Goal: Participate in discussion: Engage in conversation with other users on a specific topic

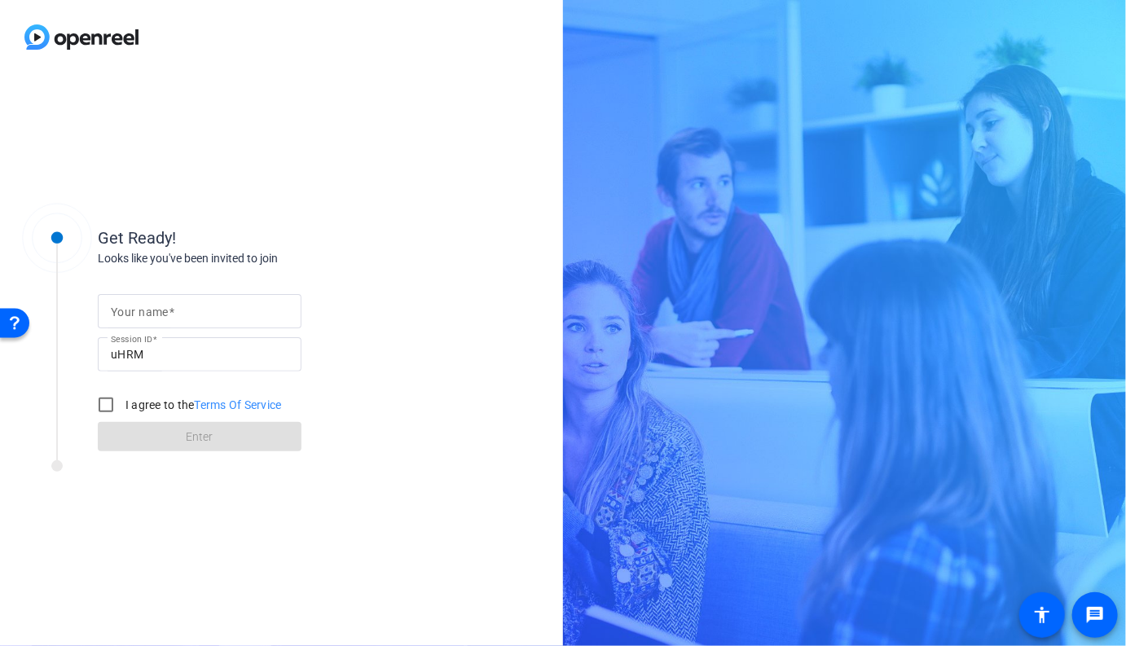
click at [187, 318] on input "Your name" at bounding box center [200, 311] width 178 height 20
type input "[PERSON_NAME]"
click at [101, 404] on input "I agree to the Terms Of Service" at bounding box center [106, 405] width 33 height 33
checkbox input "true"
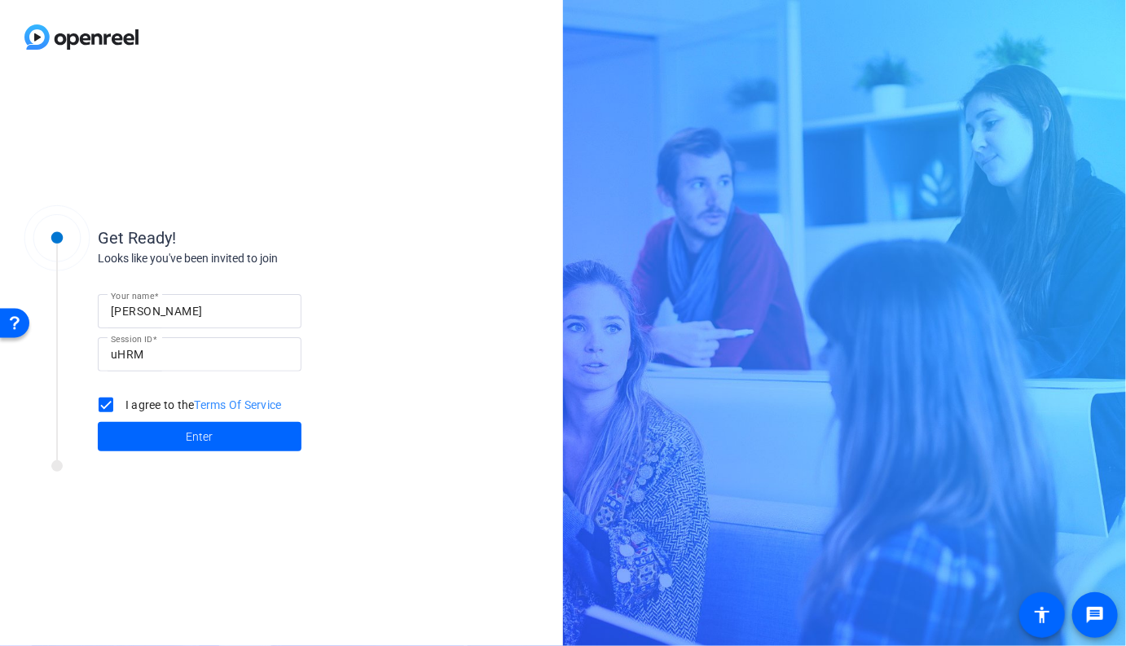
click at [197, 431] on span "Enter" at bounding box center [200, 436] width 27 height 17
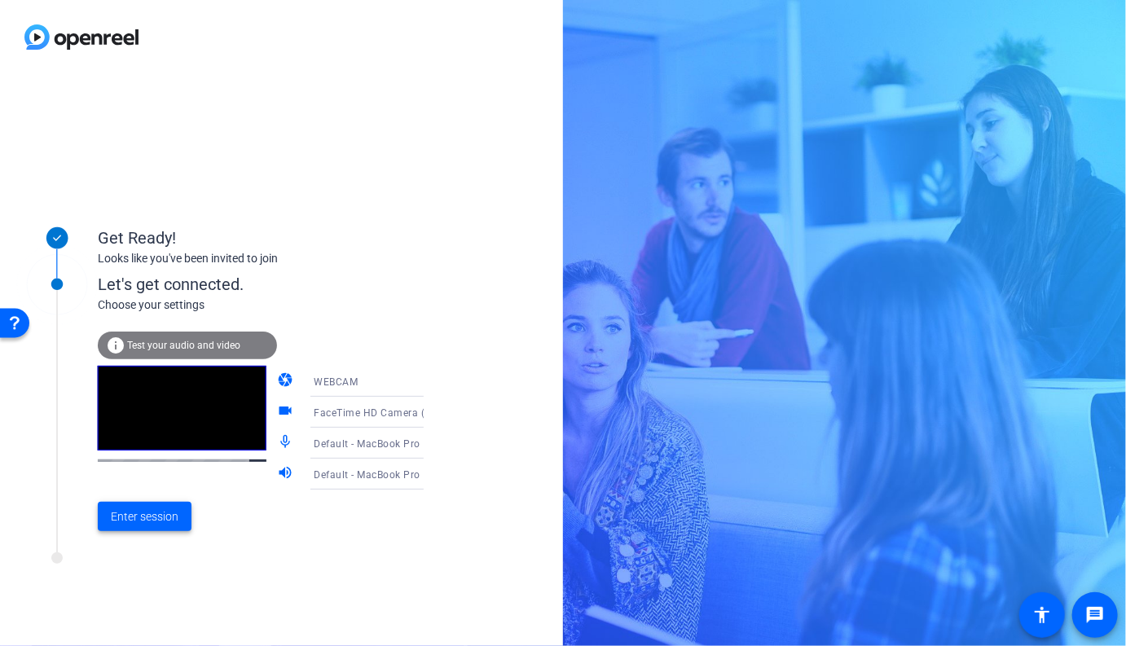
click at [156, 522] on span "Enter session" at bounding box center [145, 516] width 68 height 17
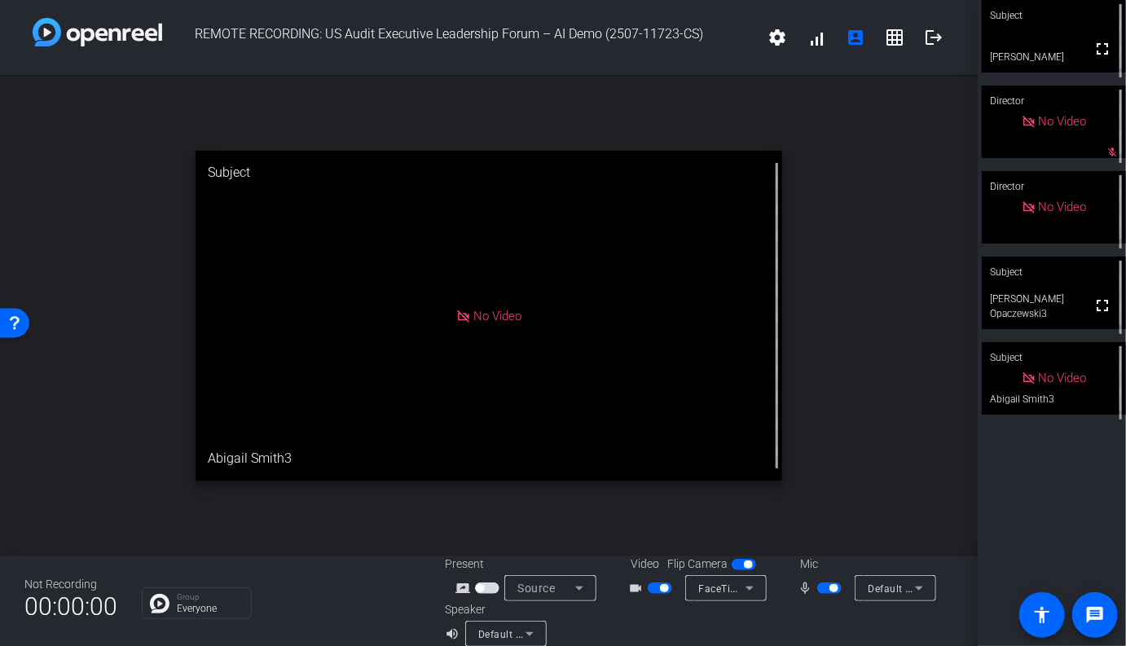
click at [1087, 395] on div "No Video" at bounding box center [1053, 378] width 144 height 72
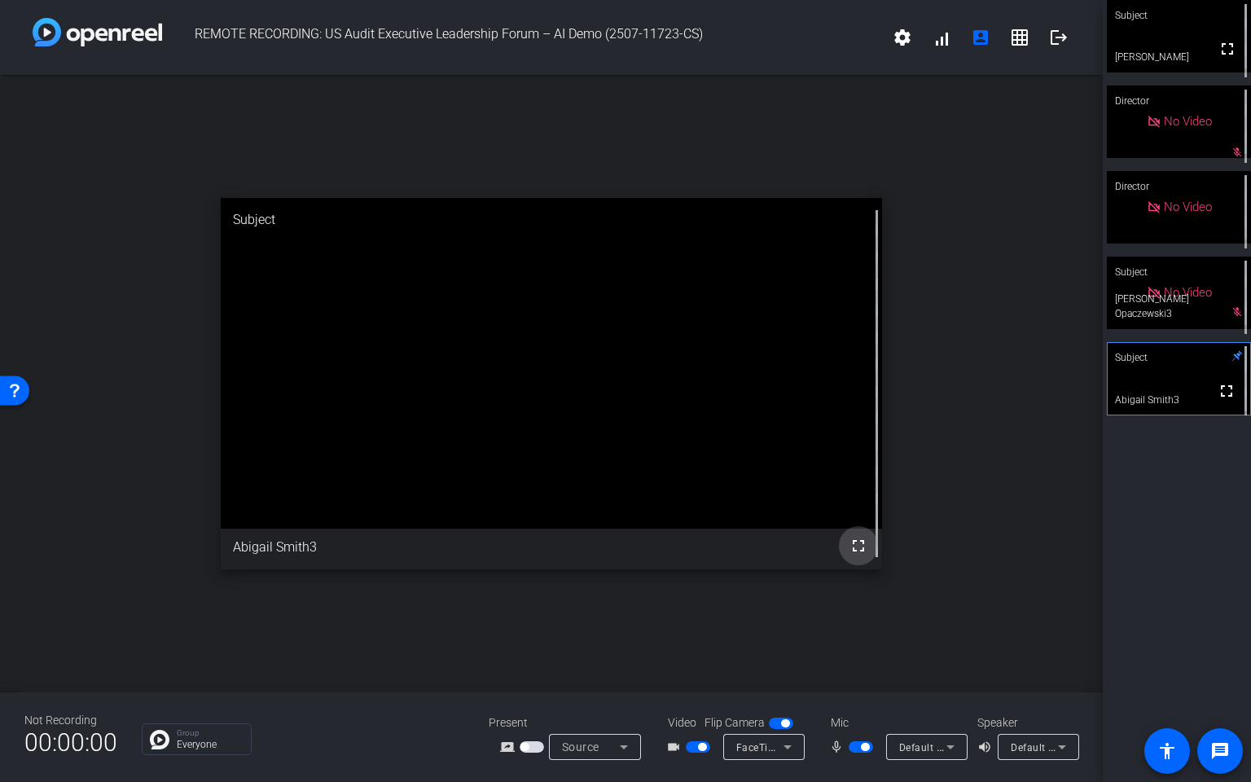
click at [858, 546] on mat-icon "fullscreen" at bounding box center [859, 546] width 20 height 20
click at [634, 147] on div "open_in_new Subject fullscreen Abigail Smith3" at bounding box center [551, 383] width 1103 height 617
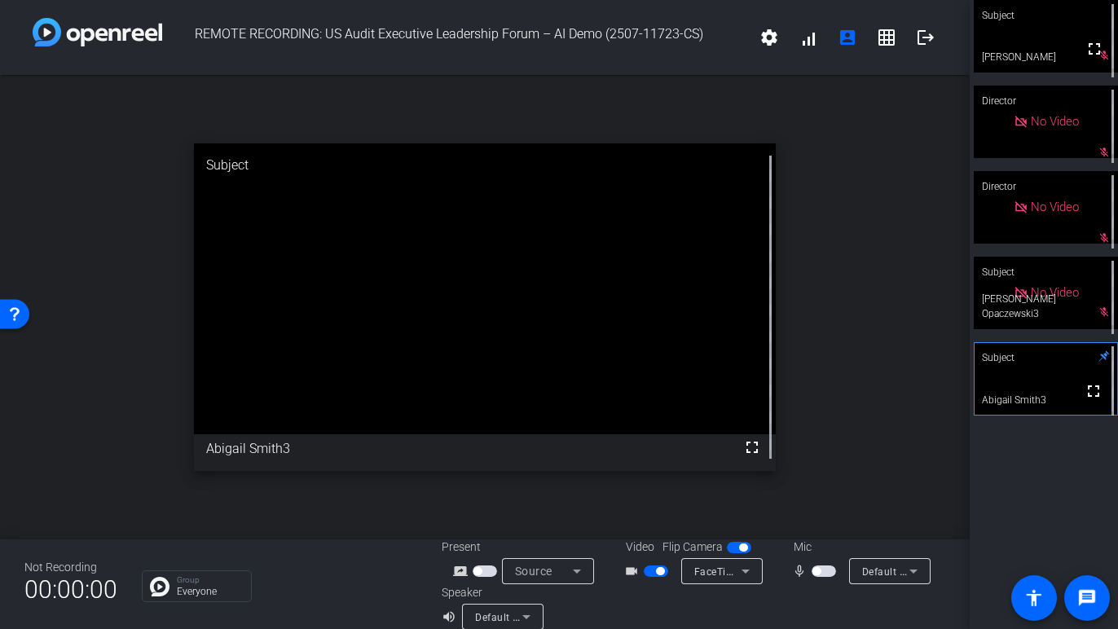
click at [652, 573] on span "button" at bounding box center [655, 570] width 24 height 11
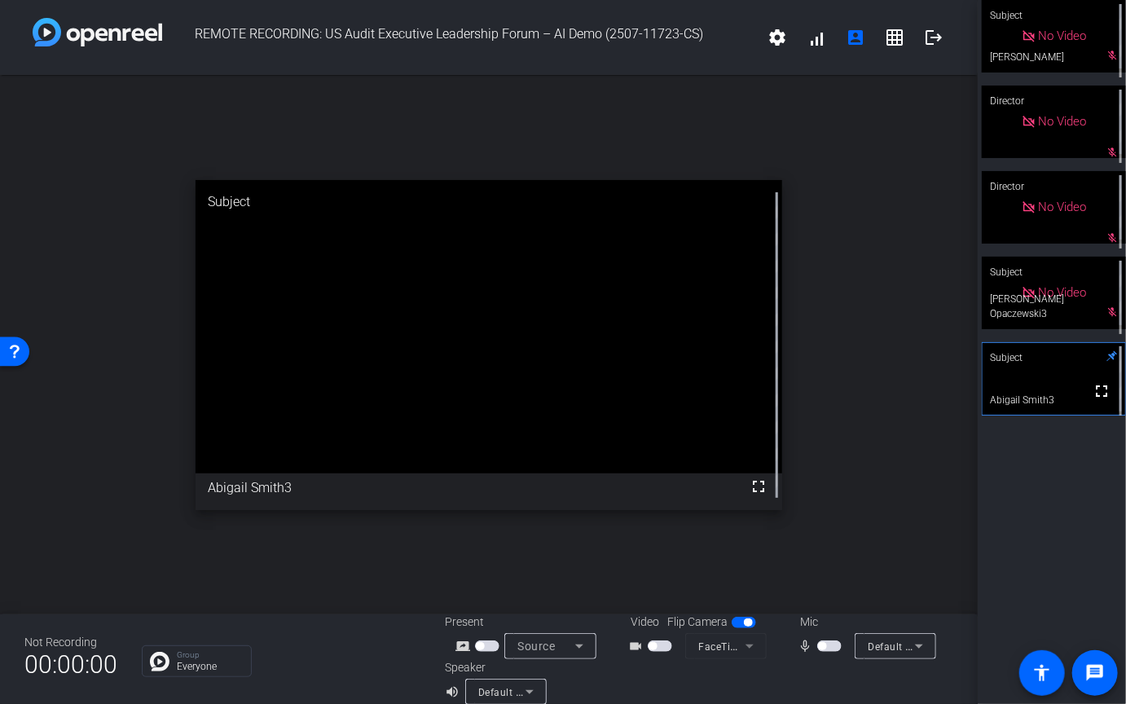
click at [830, 645] on div at bounding box center [826, 682] width 254 height 46
click at [828, 644] on span "button" at bounding box center [829, 645] width 24 height 11
click at [870, 378] on div "open_in_new Subject fullscreen Abigail Smith3" at bounding box center [488, 344] width 977 height 539
click at [824, 645] on span "button" at bounding box center [829, 645] width 24 height 11
click at [834, 643] on span "button" at bounding box center [829, 645] width 24 height 11
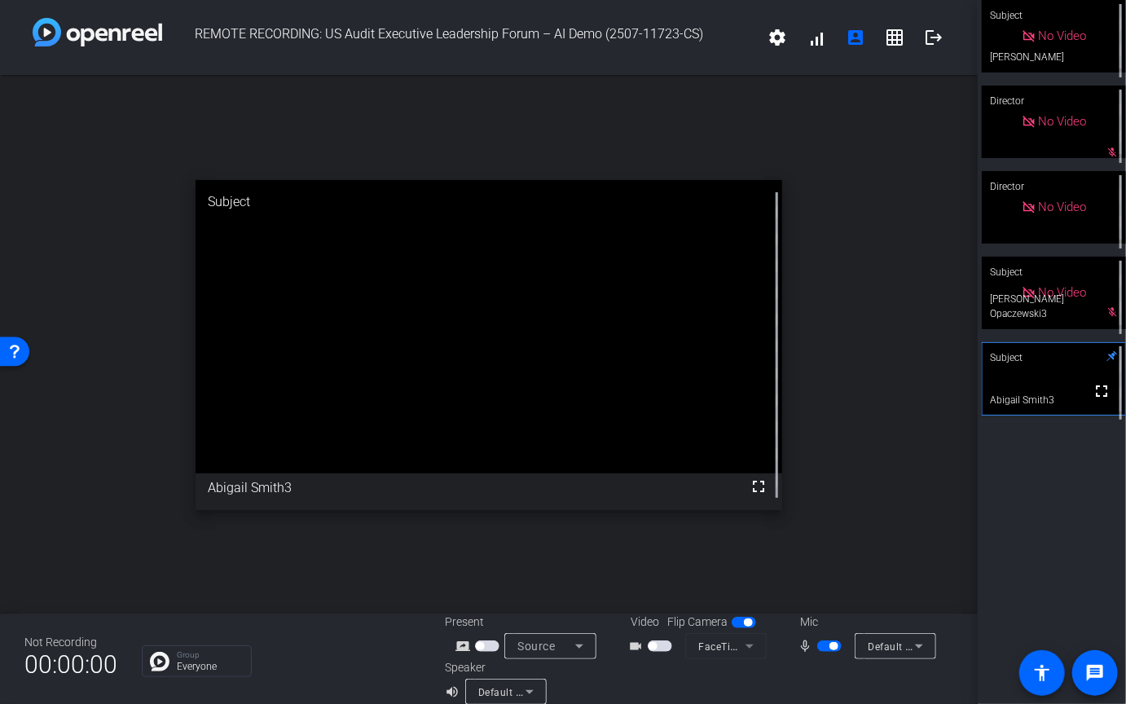
click at [824, 645] on span "button" at bounding box center [829, 645] width 24 height 11
click at [828, 645] on span "button" at bounding box center [829, 645] width 24 height 11
click at [823, 645] on span "button" at bounding box center [829, 645] width 24 height 11
click at [823, 645] on span "button" at bounding box center [822, 646] width 8 height 8
click at [1057, 314] on video at bounding box center [1053, 293] width 144 height 72
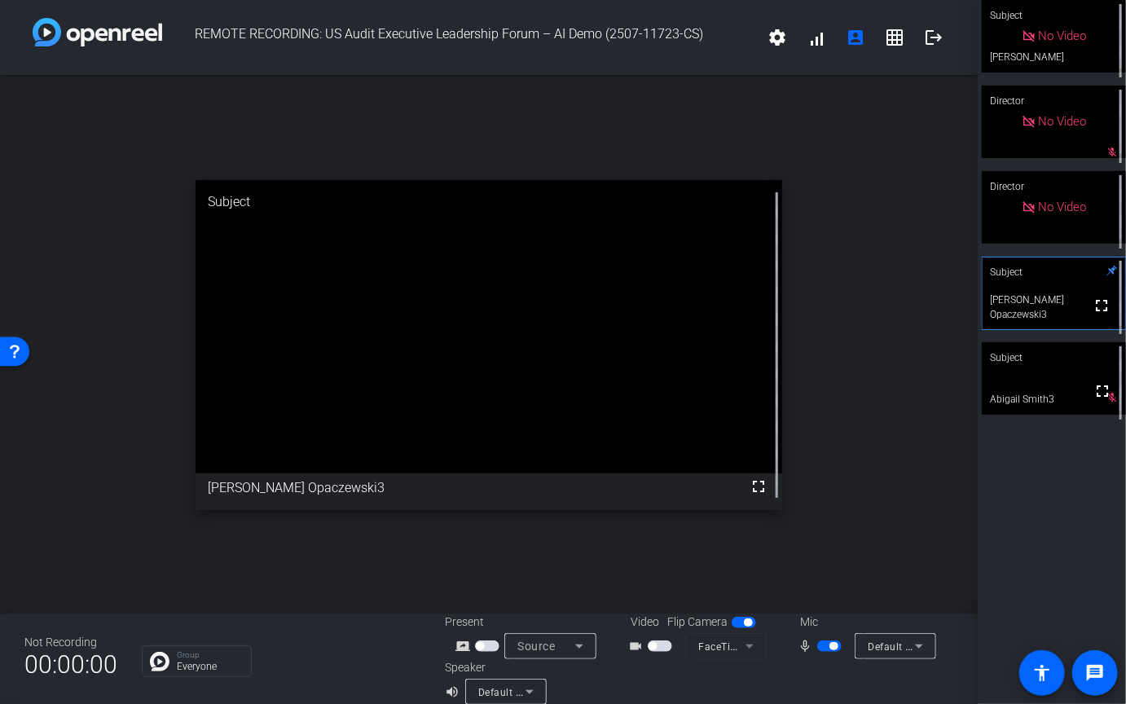
click at [830, 645] on span "button" at bounding box center [833, 646] width 8 height 8
click at [1045, 541] on div "Subject No Video [PERSON_NAME] mic_off_outline Director No Video mic_off_outlin…" at bounding box center [1051, 352] width 148 height 704
click at [837, 645] on span "button" at bounding box center [829, 645] width 24 height 11
drag, startPoint x: 825, startPoint y: 648, endPoint x: 839, endPoint y: 661, distance: 19.0
click at [826, 645] on span "button" at bounding box center [829, 645] width 24 height 11
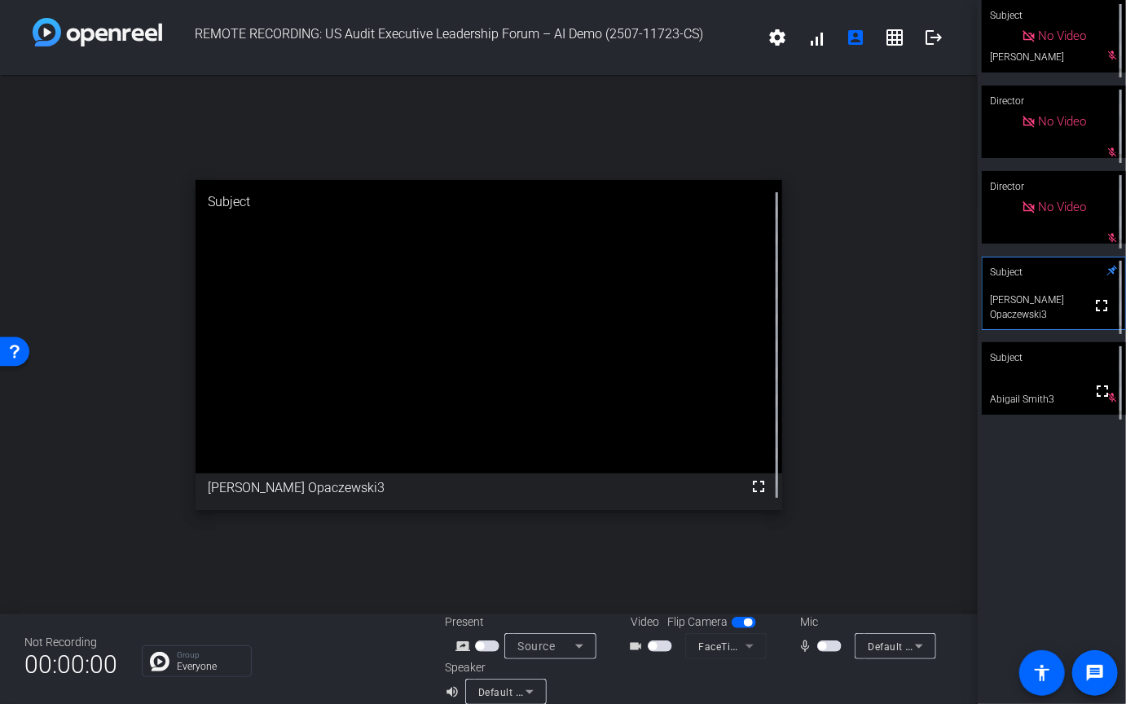
click at [834, 645] on span "button" at bounding box center [829, 645] width 24 height 11
drag, startPoint x: 830, startPoint y: 647, endPoint x: 901, endPoint y: 656, distance: 71.5
click at [831, 645] on span "button" at bounding box center [833, 646] width 8 height 8
click at [832, 645] on span "button" at bounding box center [829, 645] width 24 height 11
click at [829, 645] on span "button" at bounding box center [829, 645] width 24 height 11
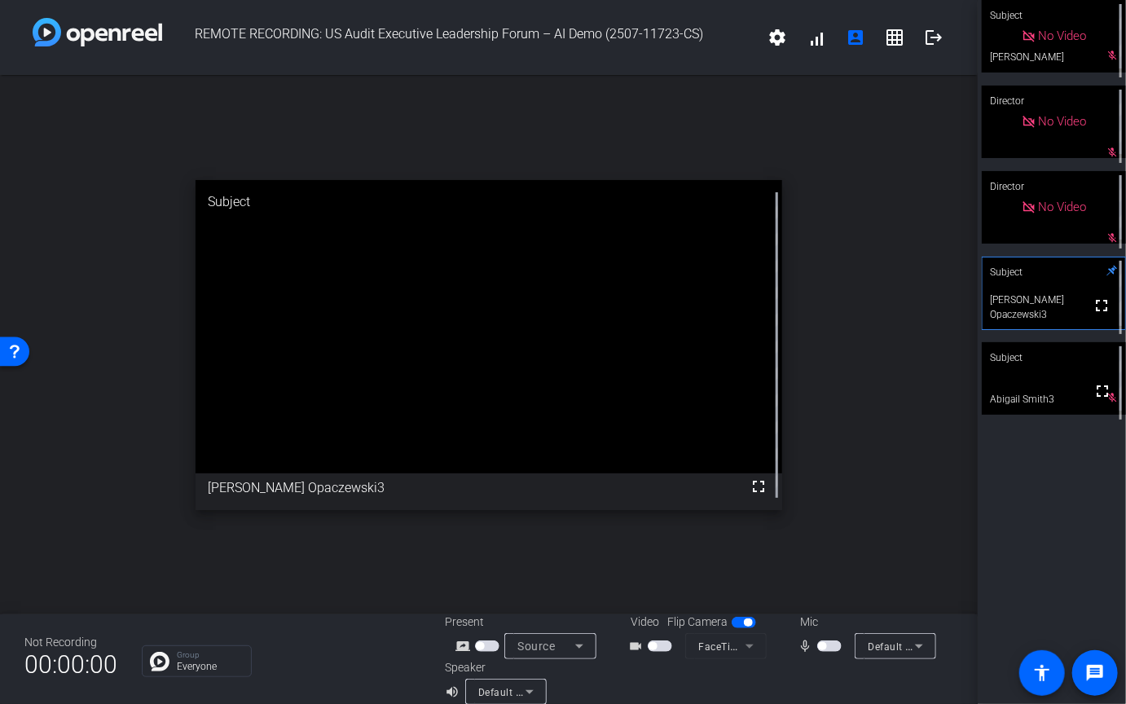
click at [835, 645] on span "button" at bounding box center [829, 645] width 24 height 11
click at [826, 645] on span "button" at bounding box center [829, 645] width 24 height 11
click at [838, 645] on span "button" at bounding box center [829, 645] width 24 height 11
click at [829, 645] on span "button" at bounding box center [829, 645] width 24 height 11
click at [832, 645] on span "button" at bounding box center [829, 645] width 24 height 11
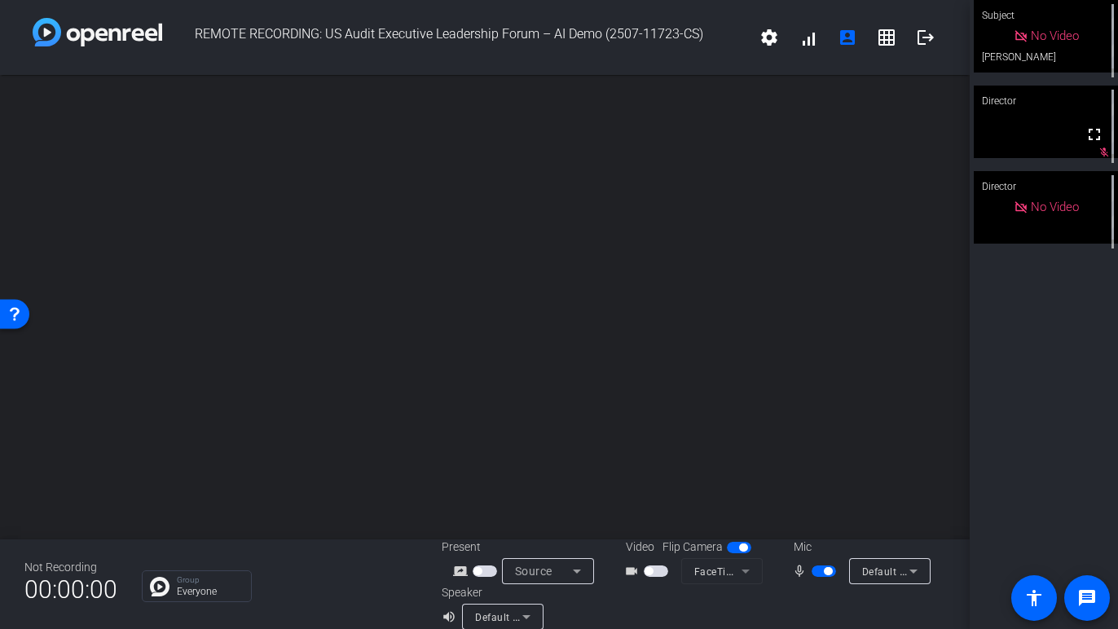
click at [200, 157] on div "open_in_new" at bounding box center [484, 307] width 969 height 464
